Goal: Information Seeking & Learning: Check status

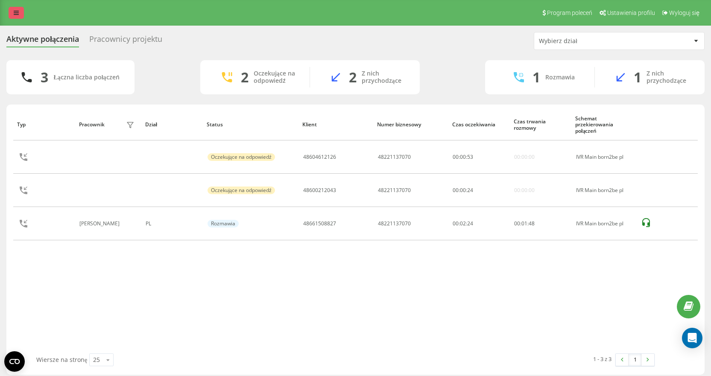
click at [10, 11] on link at bounding box center [16, 13] width 15 height 12
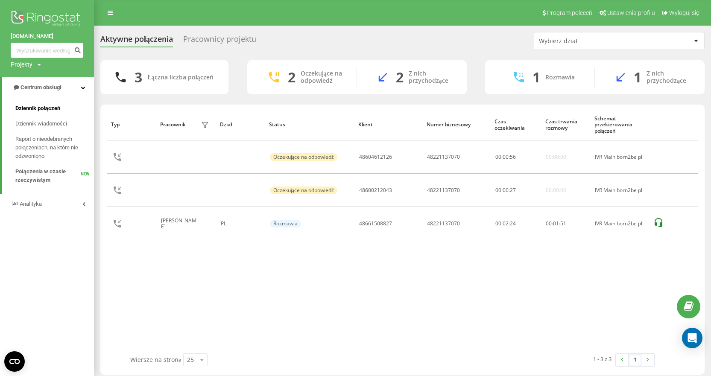
click at [44, 113] on span "Dziennik połączeń" at bounding box center [37, 108] width 45 height 9
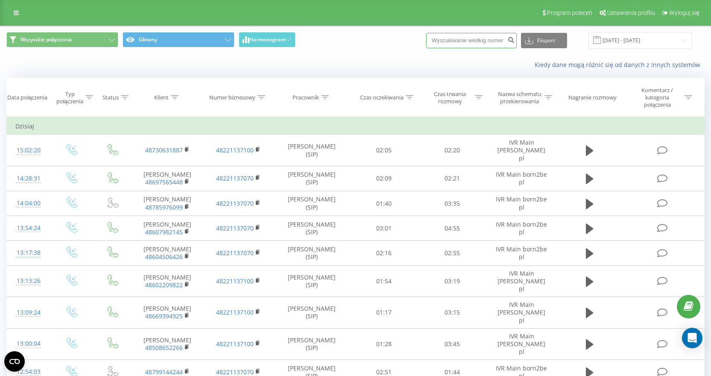
click at [481, 42] on input at bounding box center [471, 40] width 91 height 15
paste input "730631887"
type input "730631887"
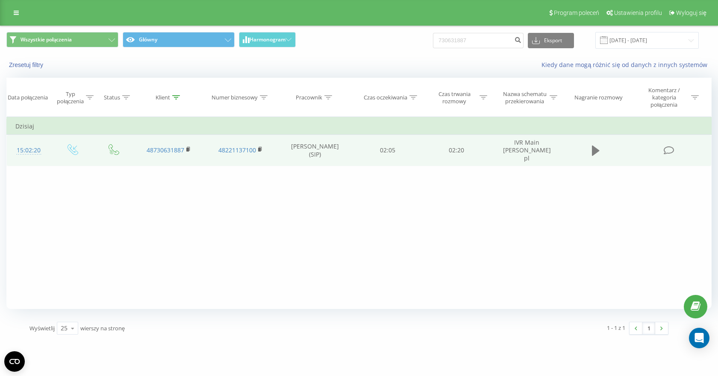
click at [593, 148] on icon at bounding box center [596, 151] width 8 height 10
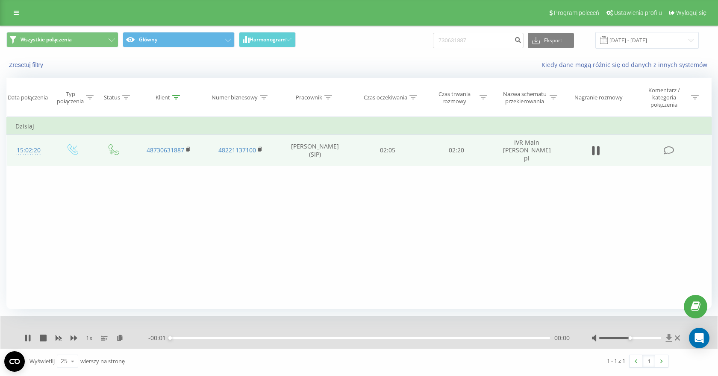
click at [667, 336] on icon at bounding box center [668, 338] width 6 height 8
click at [669, 339] on icon at bounding box center [668, 338] width 6 height 8
click at [29, 338] on icon at bounding box center [30, 338] width 2 height 7
click at [670, 339] on icon at bounding box center [668, 338] width 7 height 9
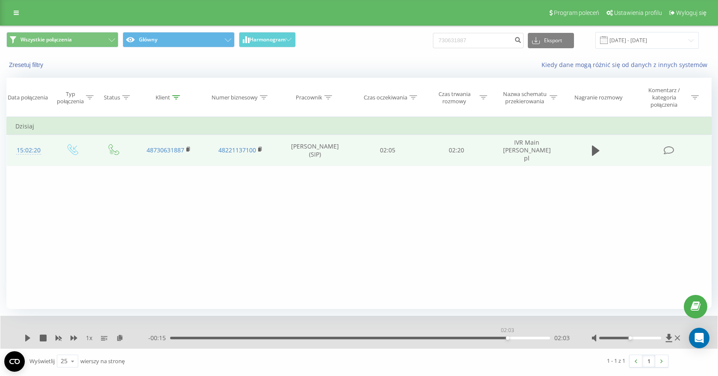
drag, startPoint x: 217, startPoint y: 340, endPoint x: 565, endPoint y: 355, distance: 348.5
click at [565, 355] on div "1 x - 00:15 02:03 02:03 Wyświetlij 25 10 25 50 100 wierszy na stronę 1 - 1 z 1 1" at bounding box center [358, 345] width 705 height 58
click at [667, 337] on icon at bounding box center [668, 338] width 6 height 8
click at [306, 232] on div "Filtruj według warunków Jest równe Wprowadź wartość Anuluj OK Filtruj według wa…" at bounding box center [358, 213] width 705 height 192
click at [669, 338] on icon at bounding box center [668, 338] width 6 height 8
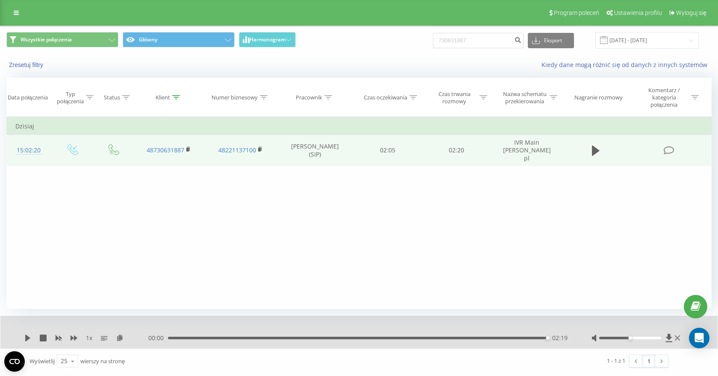
click at [520, 335] on div "00:00 02:19 02:19" at bounding box center [359, 338] width 422 height 9
click at [512, 342] on div "00:00 02:19 02:19" at bounding box center [359, 338] width 422 height 9
click at [503, 336] on div "00:00 02:19 02:19" at bounding box center [359, 338] width 422 height 9
click at [506, 338] on div "02:19" at bounding box center [358, 338] width 380 height 3
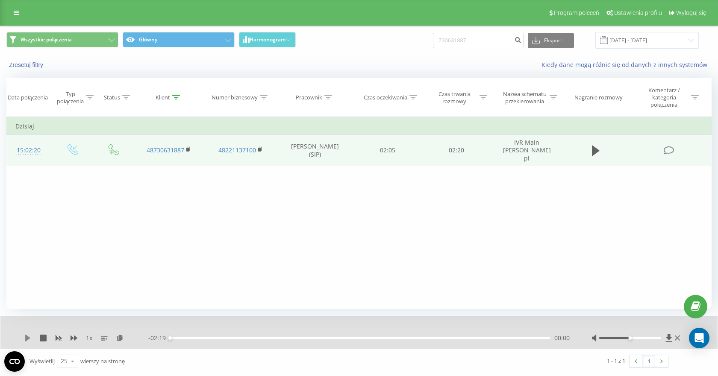
click at [29, 335] on icon at bounding box center [27, 338] width 7 height 7
drag, startPoint x: 540, startPoint y: 337, endPoint x: 101, endPoint y: 330, distance: 438.3
click at [101, 330] on div "1 x - 02:19 00:00 00:00" at bounding box center [358, 332] width 717 height 33
click at [29, 336] on icon at bounding box center [27, 338] width 7 height 7
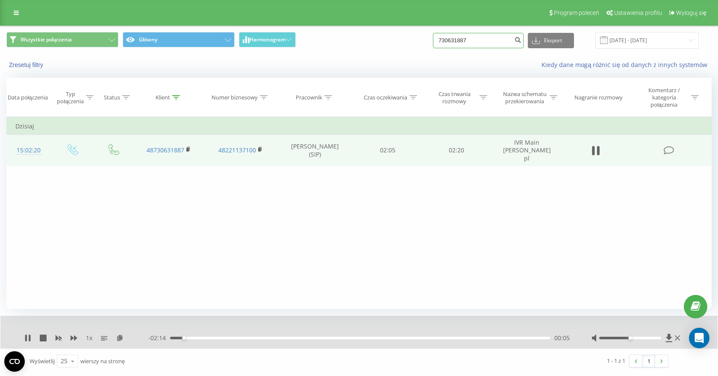
click at [495, 39] on input "730631887" at bounding box center [478, 40] width 91 height 15
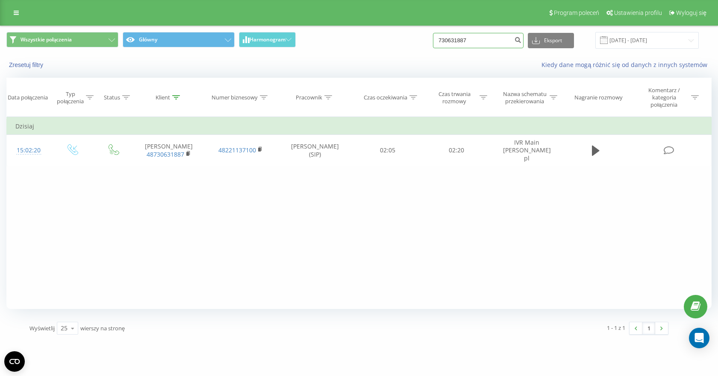
drag, startPoint x: 451, startPoint y: 42, endPoint x: 393, endPoint y: 45, distance: 58.2
click at [393, 45] on div "Wszystkie połączenia Główny Harmonogram 730631887 Eksport .csv .xls .xlsx 19.05…" at bounding box center [358, 40] width 705 height 17
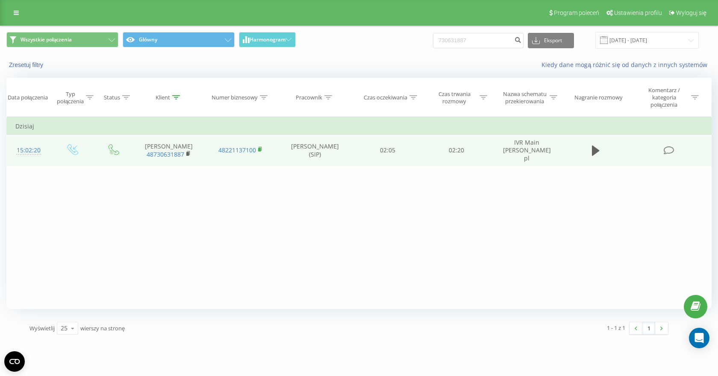
click at [258, 148] on rect at bounding box center [259, 150] width 3 height 4
